Goal: Task Accomplishment & Management: Use online tool/utility

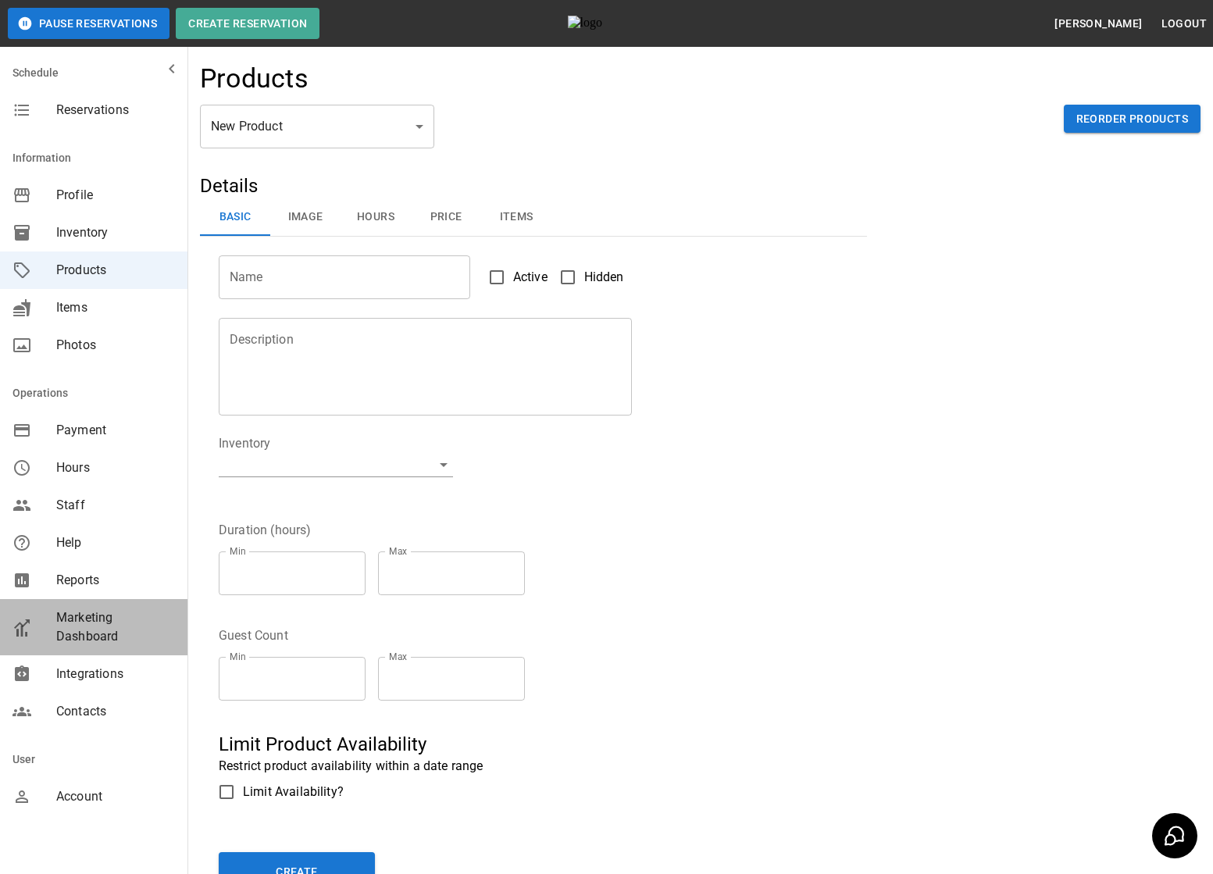
click at [77, 628] on span "Marketing Dashboard" at bounding box center [115, 626] width 119 height 37
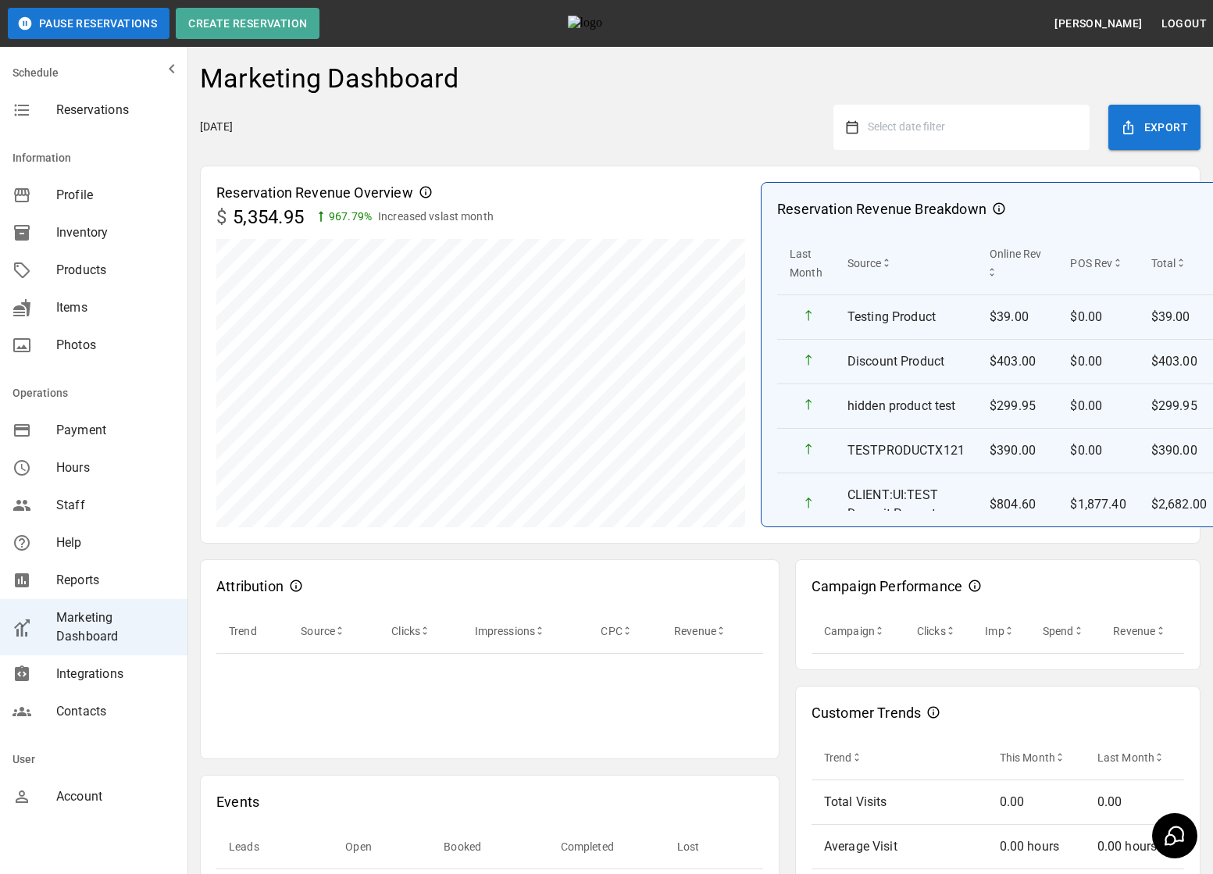
click at [921, 137] on button "Select date filter" at bounding box center [967, 127] width 219 height 28
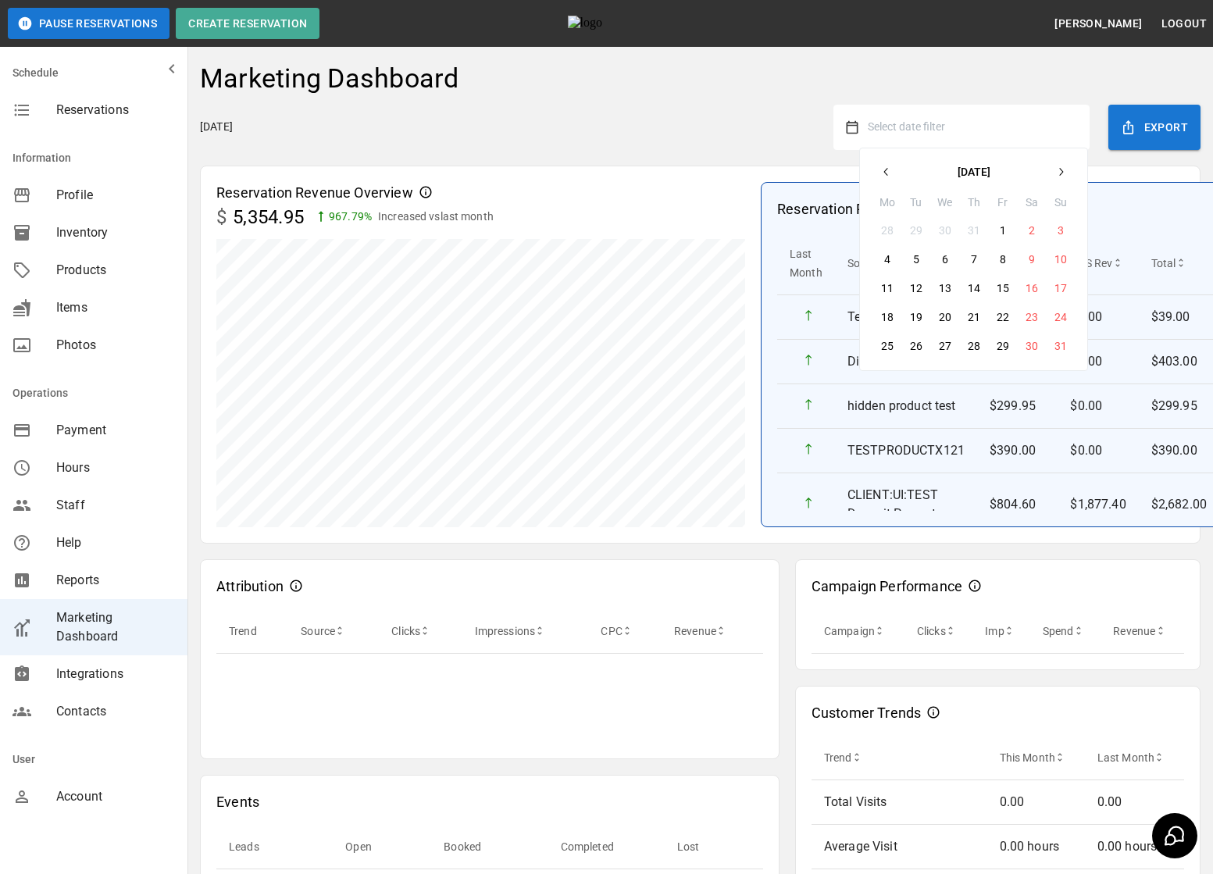
click at [887, 176] on icon "button" at bounding box center [886, 172] width 12 height 12
click at [977, 239] on button "1" at bounding box center [974, 230] width 28 height 28
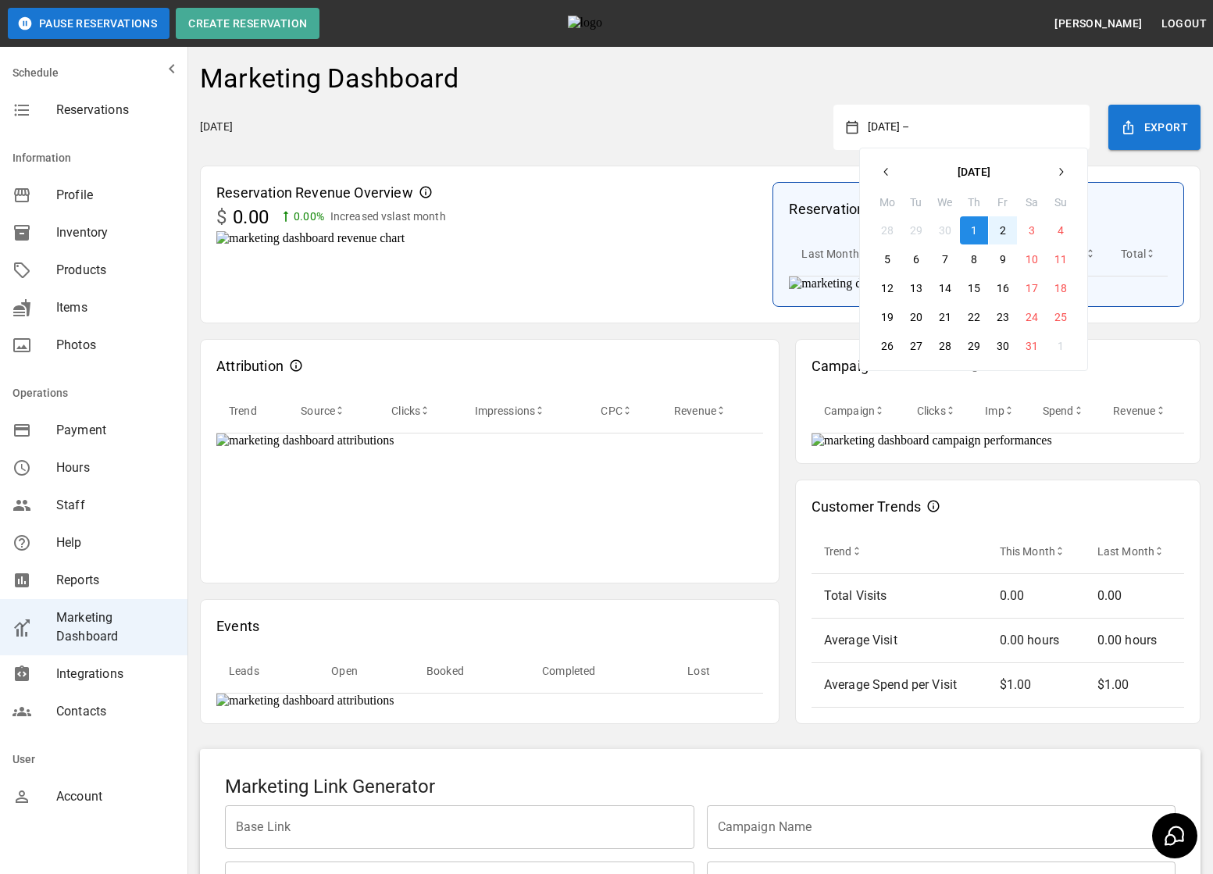
click at [1054, 173] on icon "button" at bounding box center [1060, 172] width 12 height 12
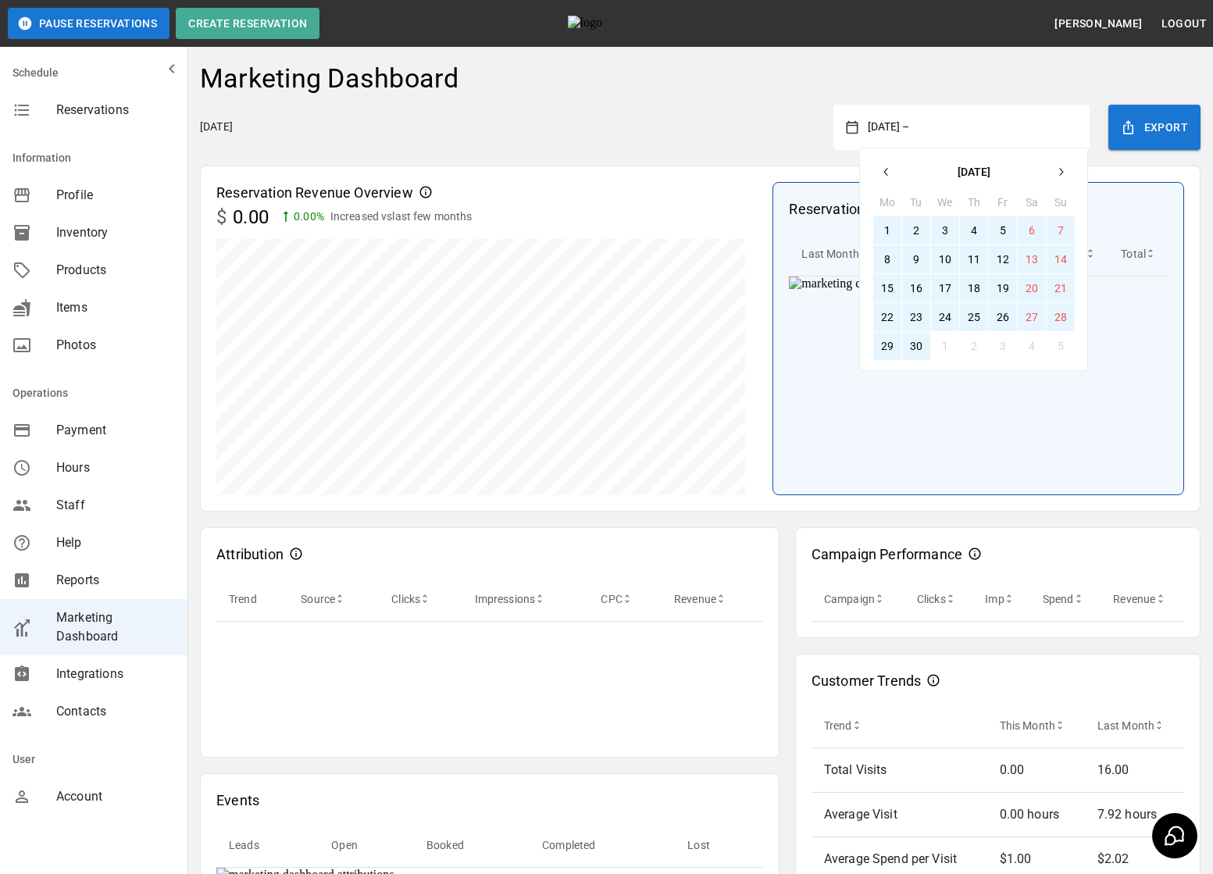
click at [911, 348] on button "30" at bounding box center [916, 346] width 28 height 28
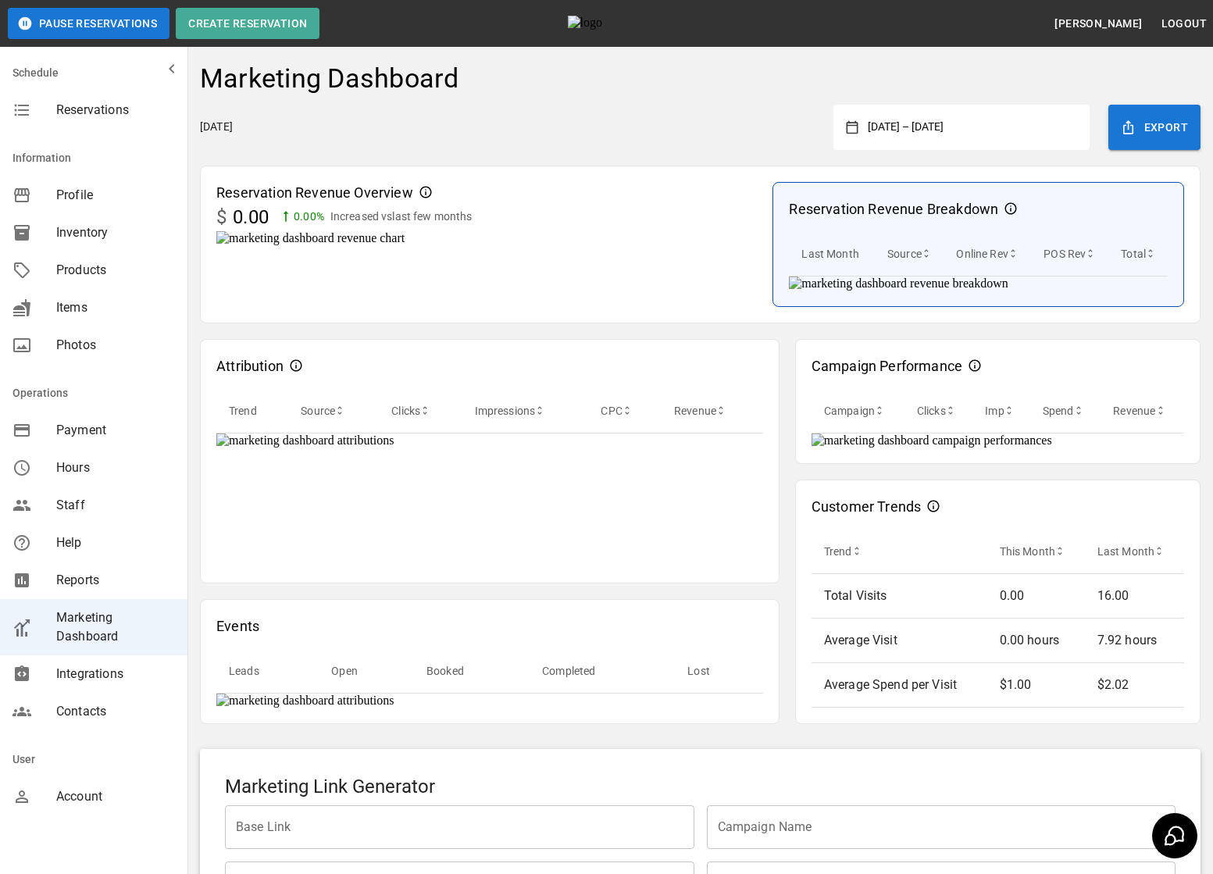
click at [669, 120] on div "[DATE] [DATE] – [DATE] Export" at bounding box center [700, 127] width 1001 height 45
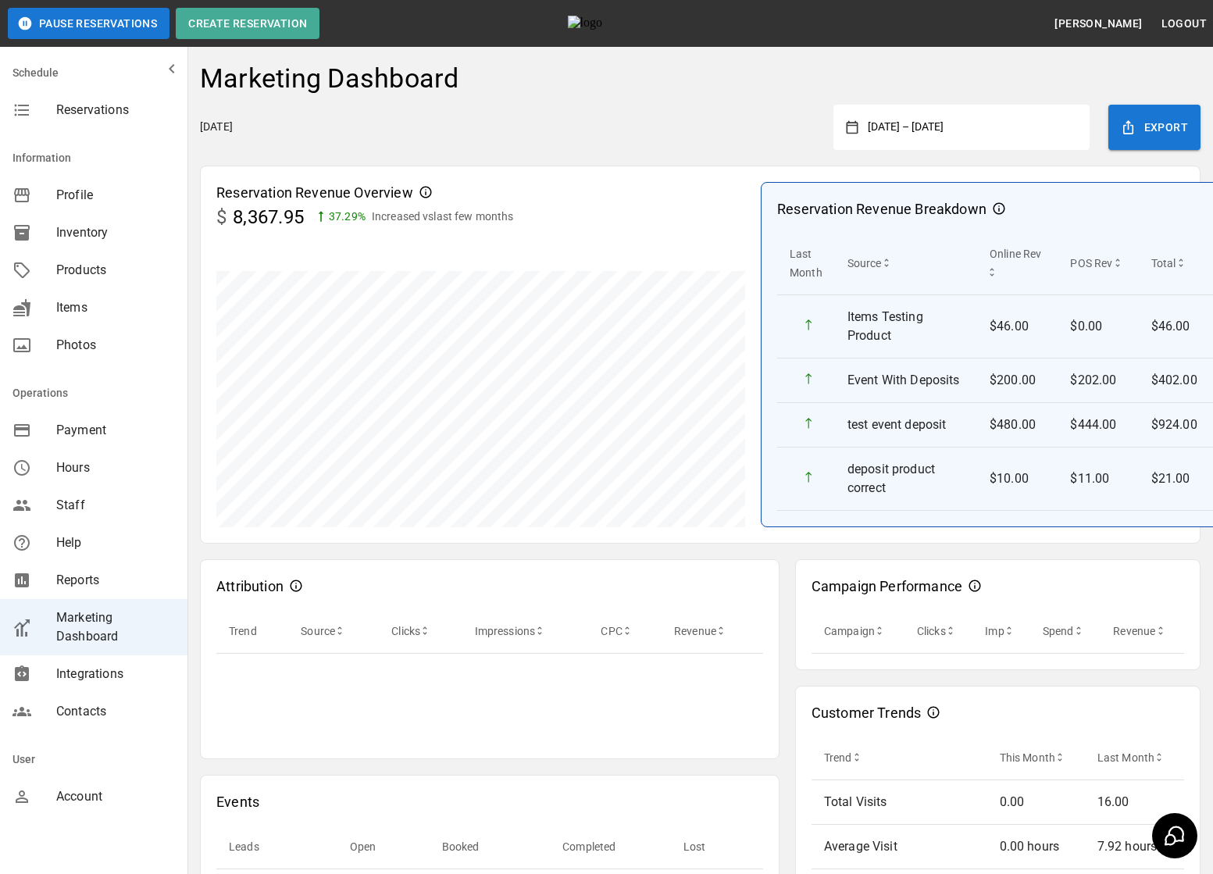
click at [925, 125] on button "[DATE] – [DATE]" at bounding box center [967, 127] width 219 height 28
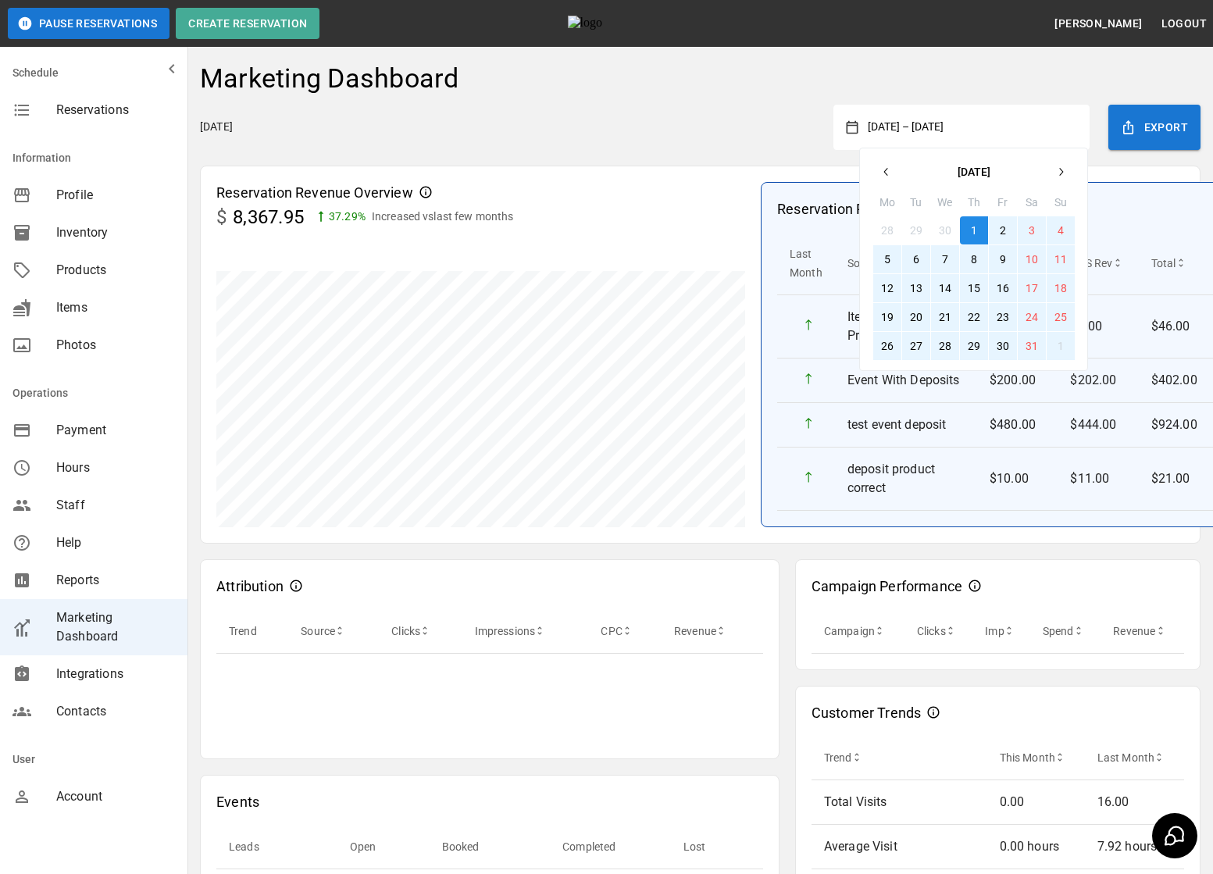
click at [887, 173] on icon "button" at bounding box center [886, 172] width 12 height 12
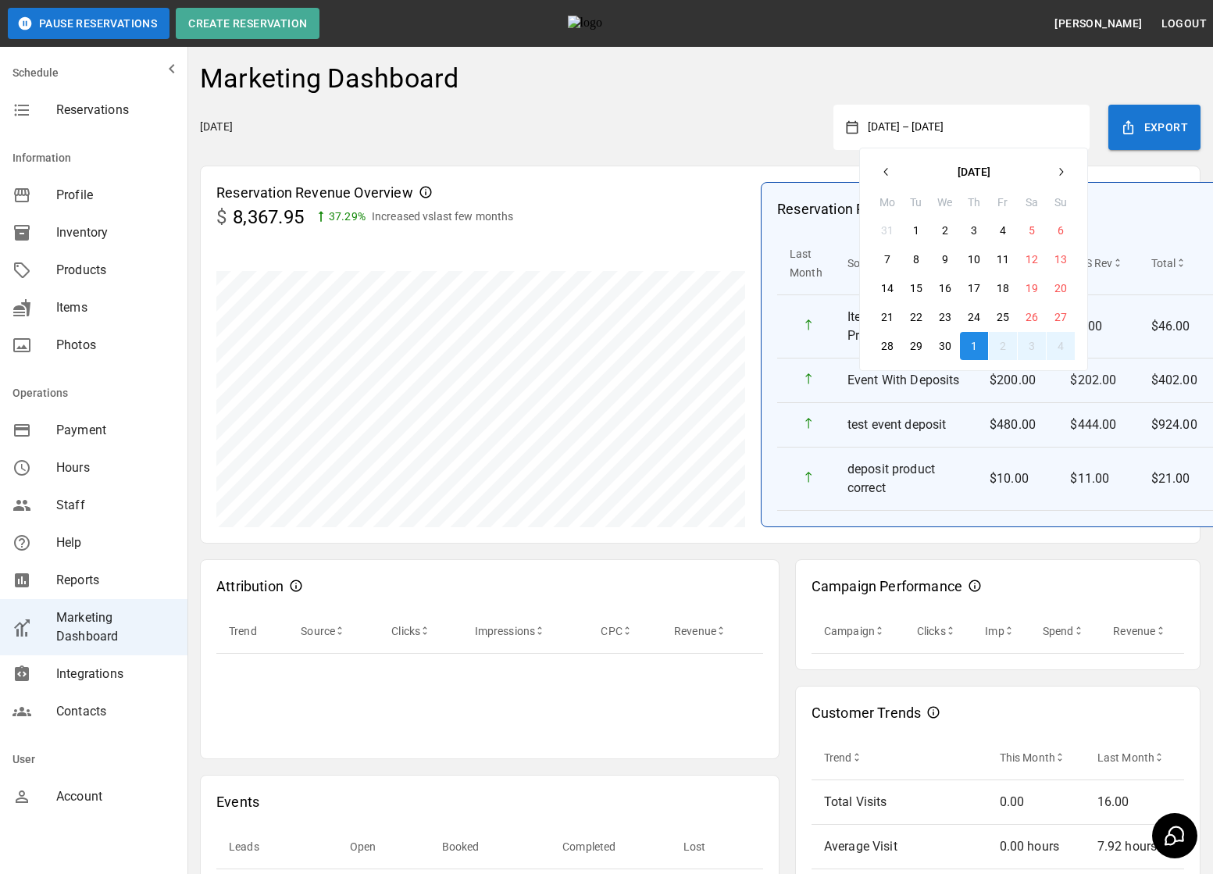
click at [887, 173] on icon "button" at bounding box center [886, 172] width 12 height 12
click at [1023, 229] on button "1" at bounding box center [1032, 230] width 28 height 28
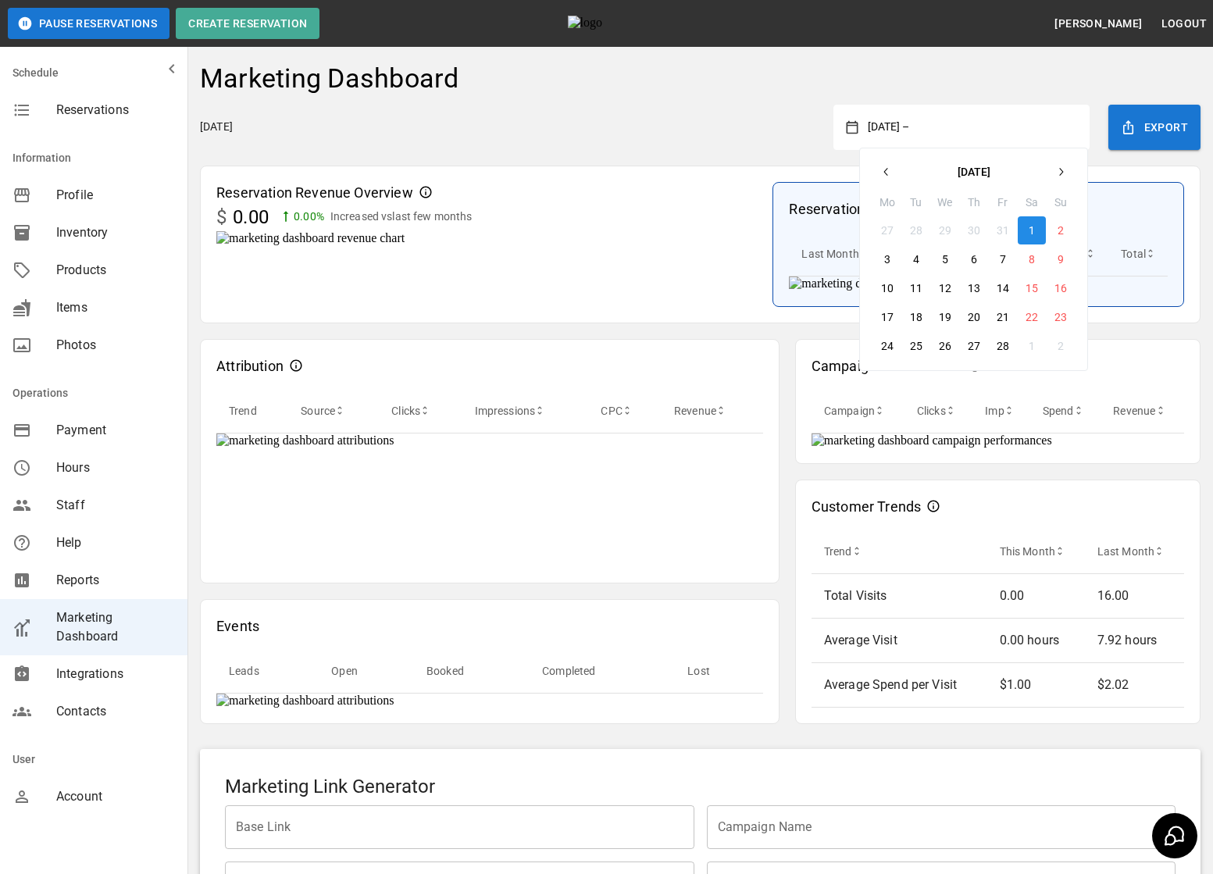
click at [1061, 165] on button "button" at bounding box center [1061, 172] width 28 height 28
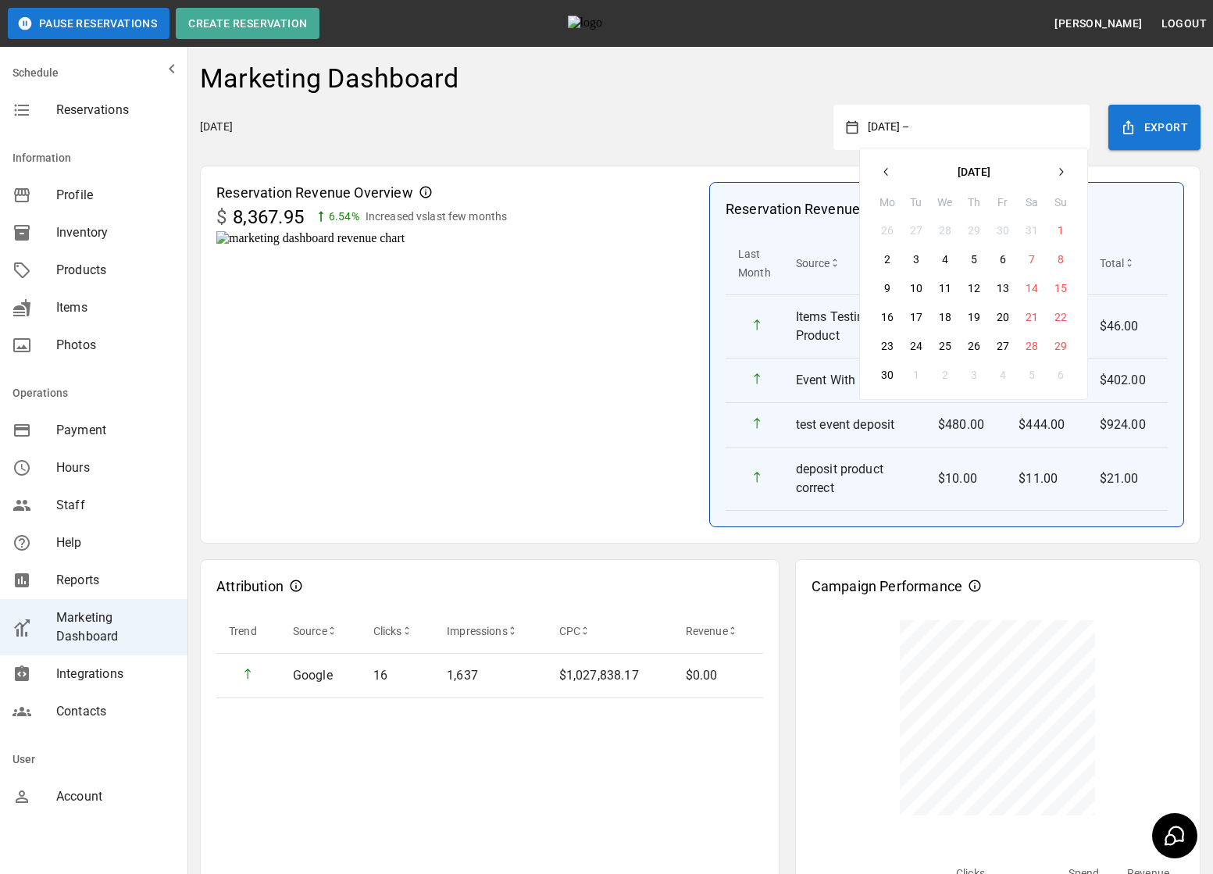
click at [1061, 165] on button "button" at bounding box center [1061, 172] width 28 height 28
click at [1063, 173] on icon "button" at bounding box center [1060, 172] width 12 height 12
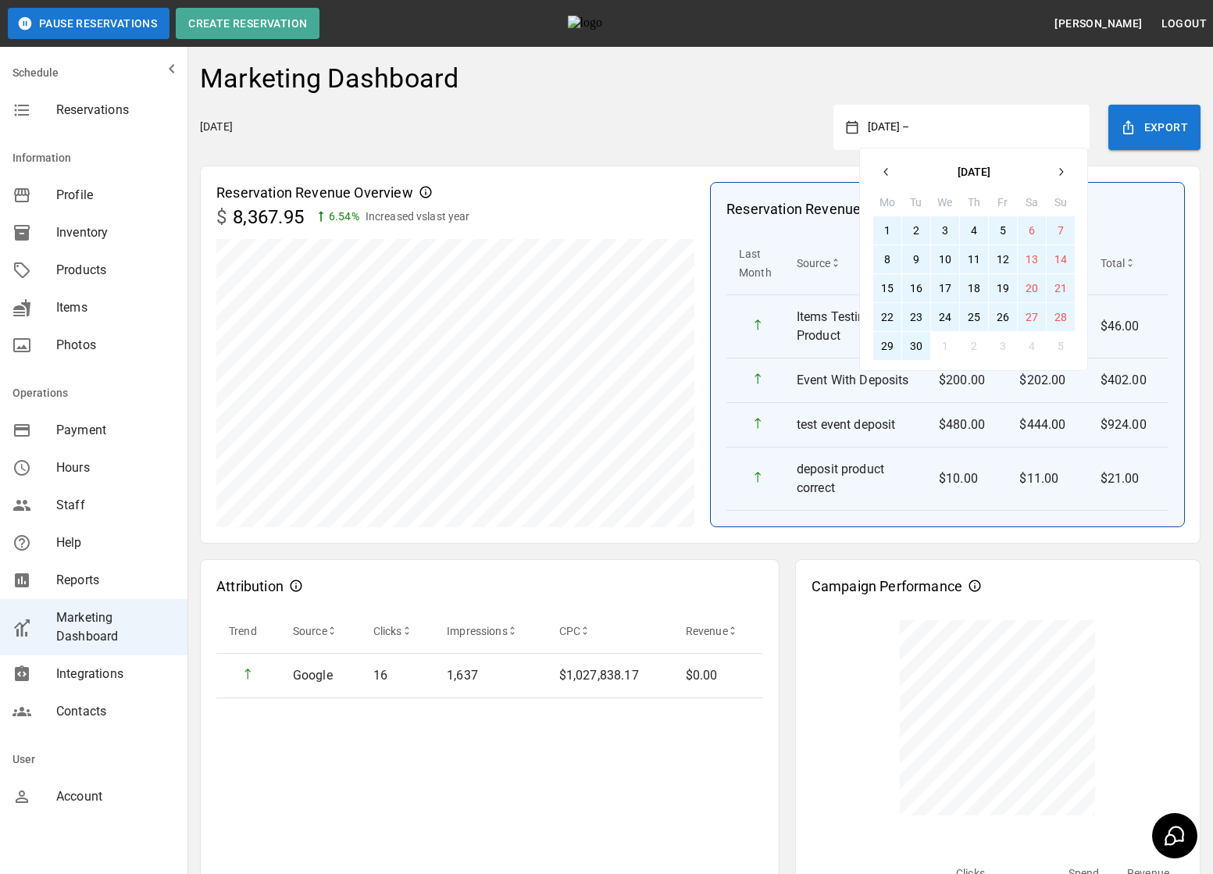
click at [917, 347] on button "30" at bounding box center [916, 346] width 28 height 28
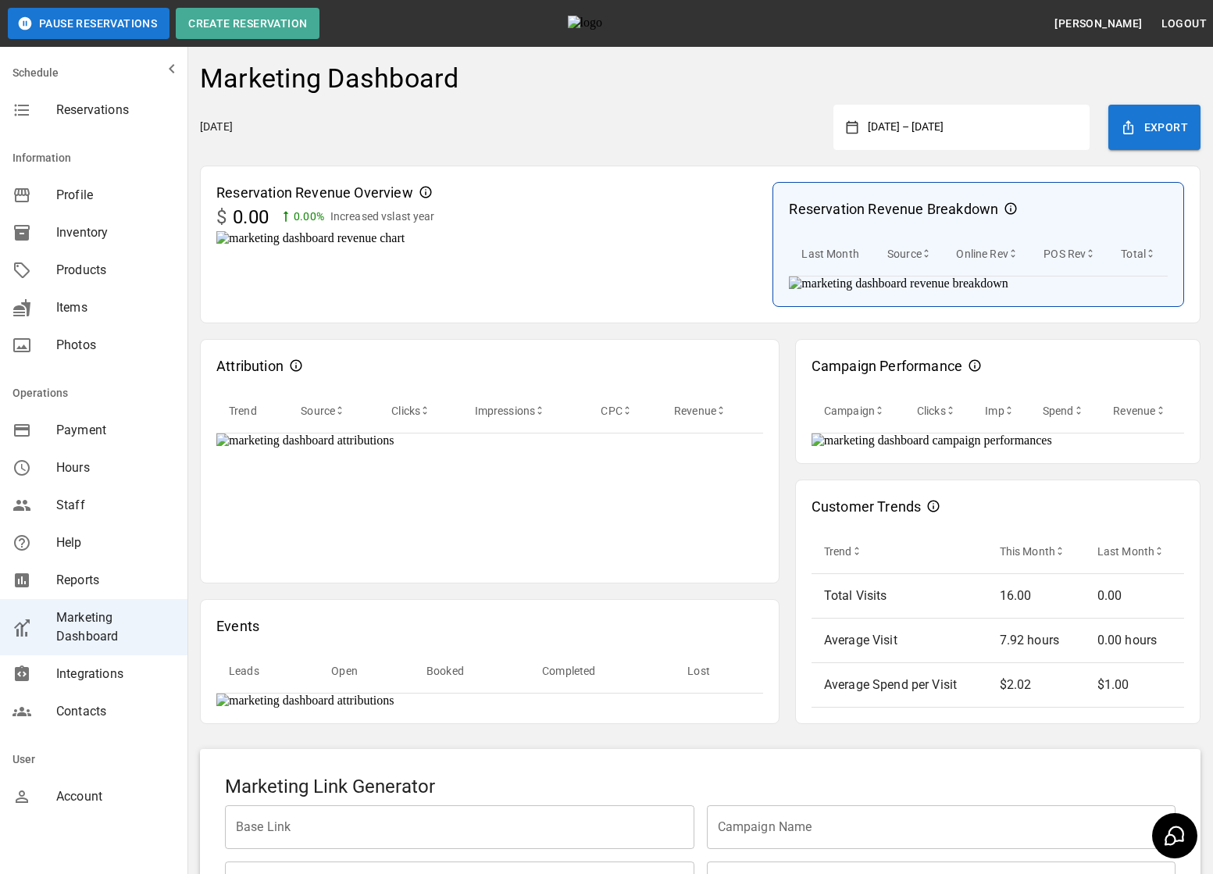
click at [747, 150] on div "[DATE] [DATE] – [DATE] Export" at bounding box center [700, 127] width 1001 height 45
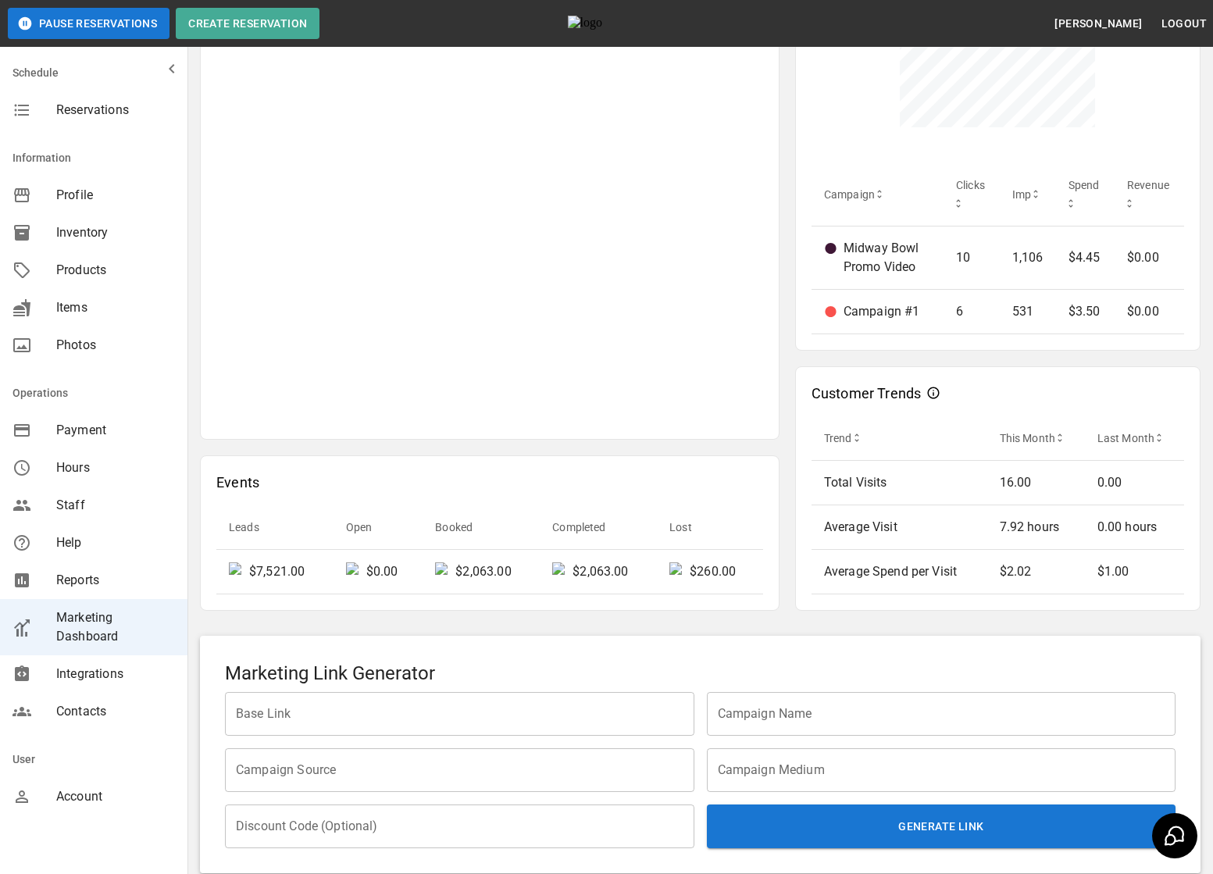
scroll to position [751, 0]
